Goal: Find specific page/section: Find specific page/section

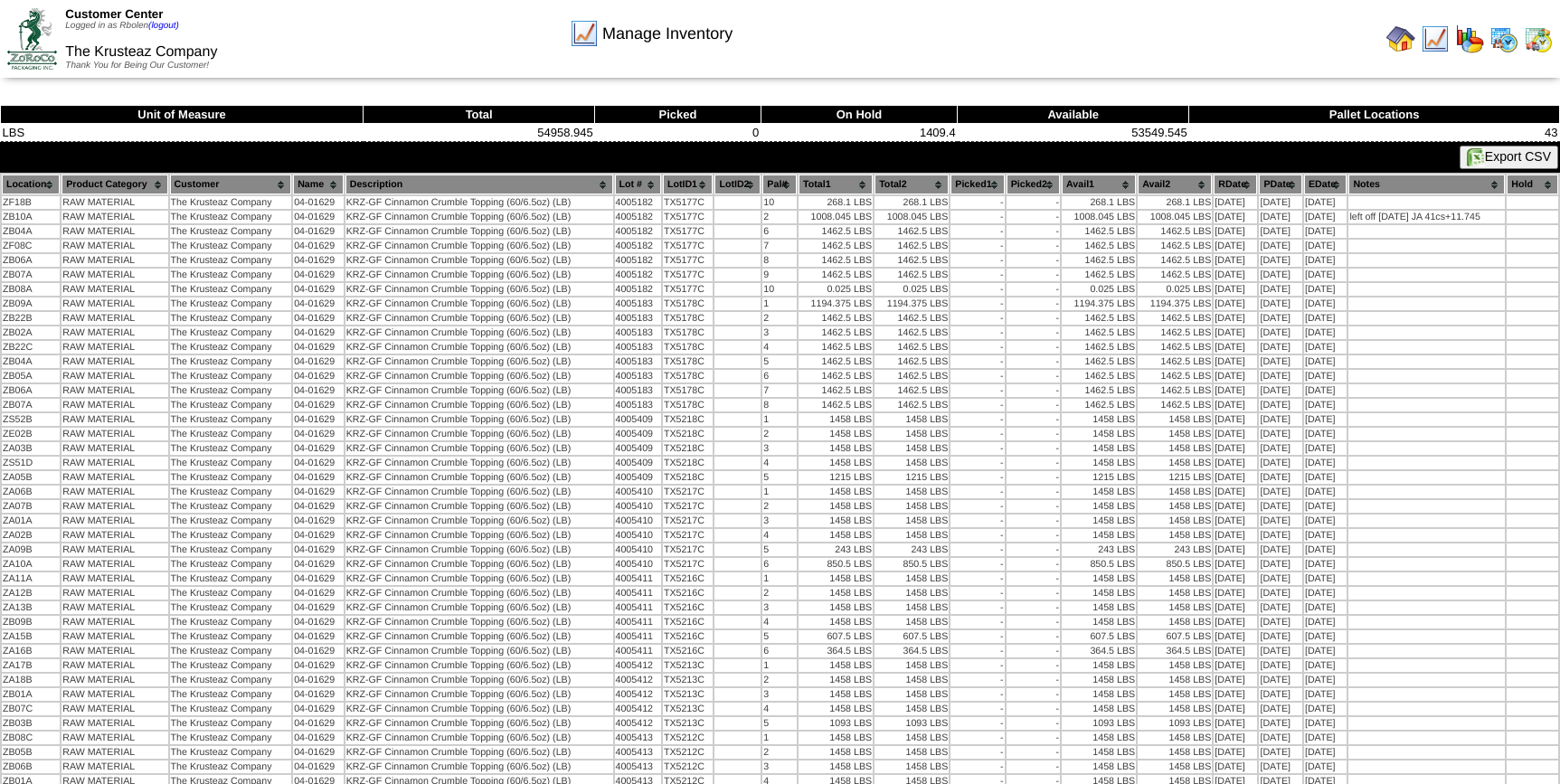
scroll to position [43, 0]
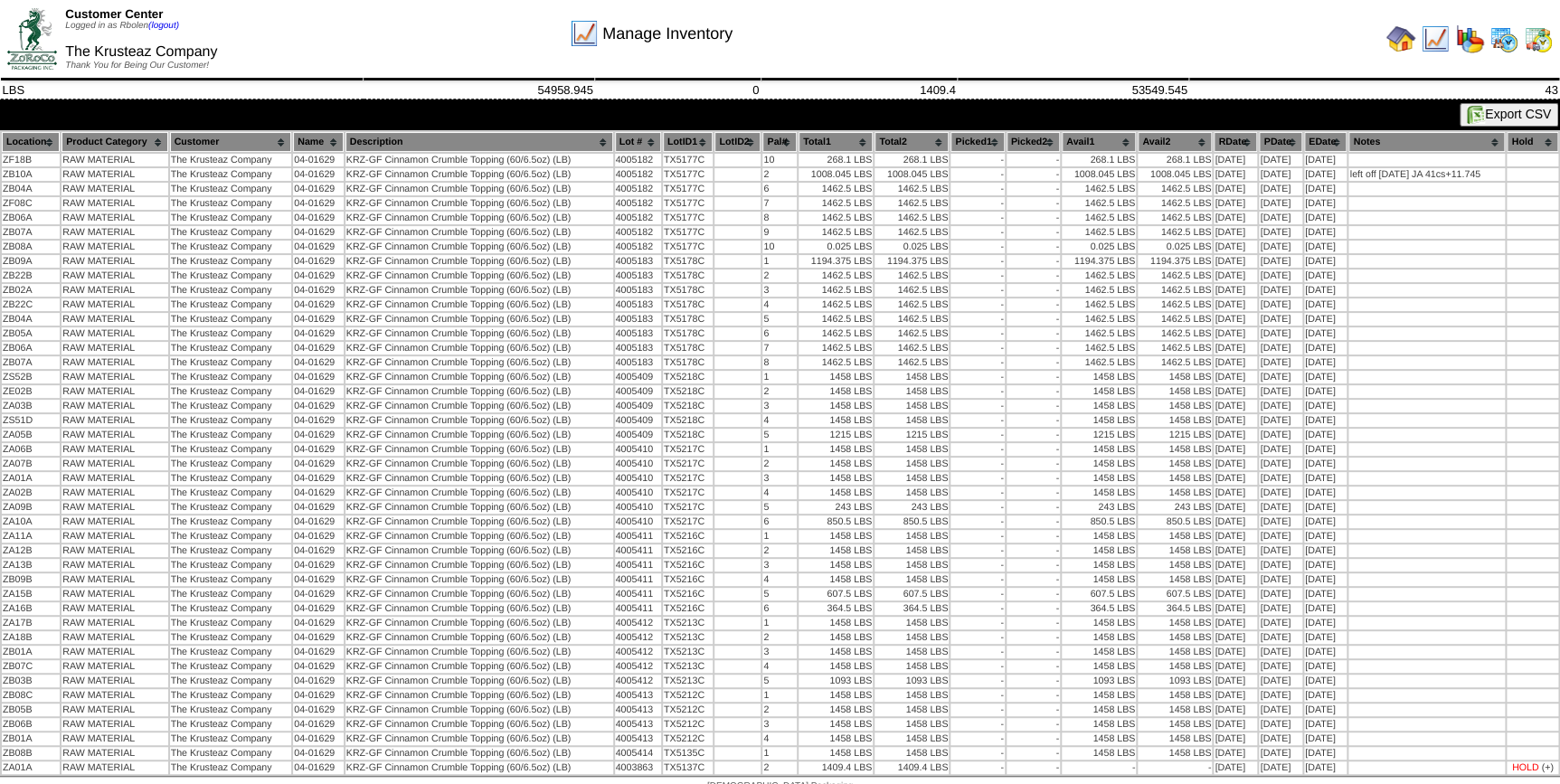
click at [1396, 42] on img at bounding box center [1400, 38] width 29 height 29
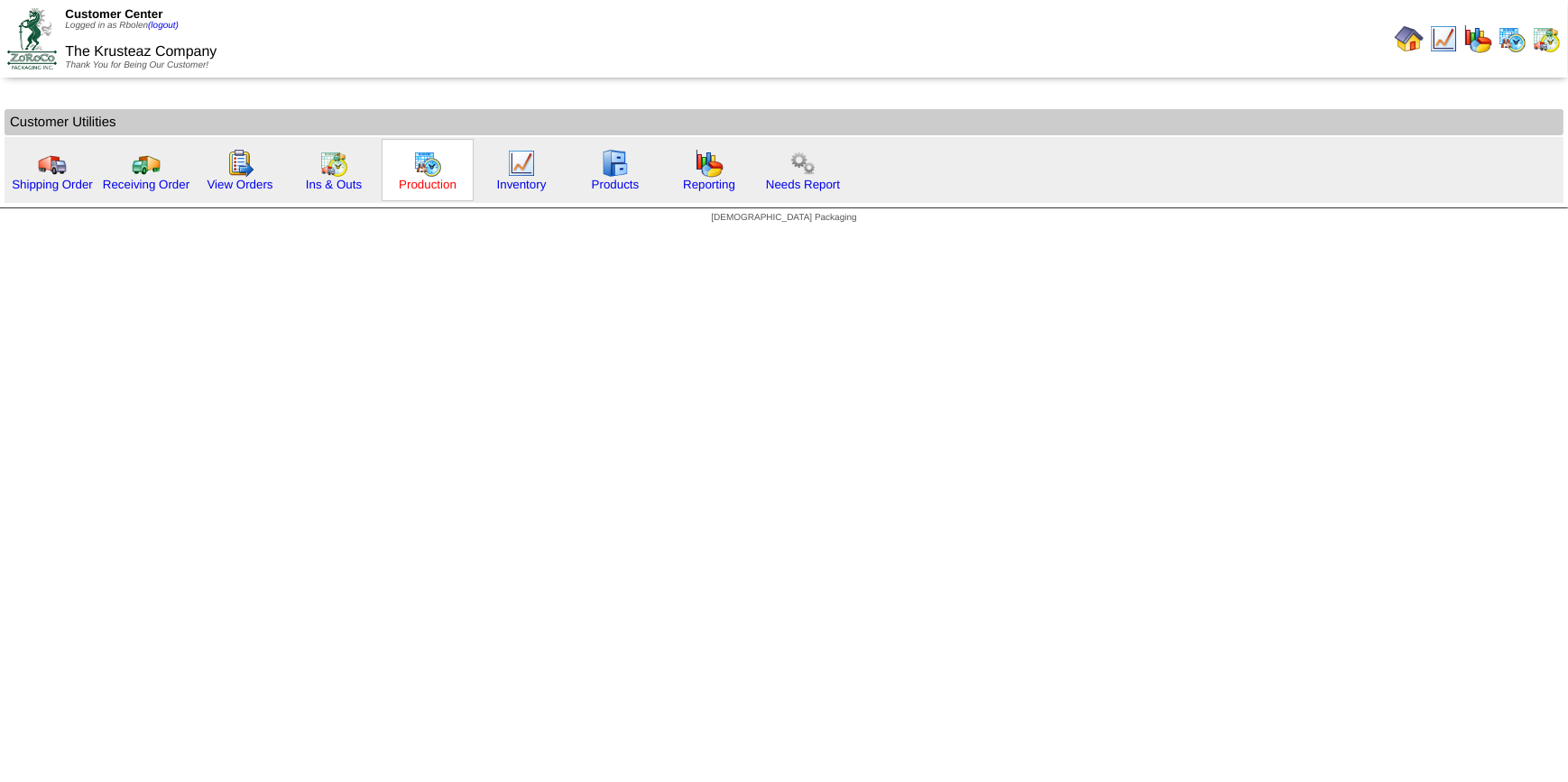
click at [420, 183] on link "Production" at bounding box center [428, 185] width 58 height 14
